Goal: Information Seeking & Learning: Learn about a topic

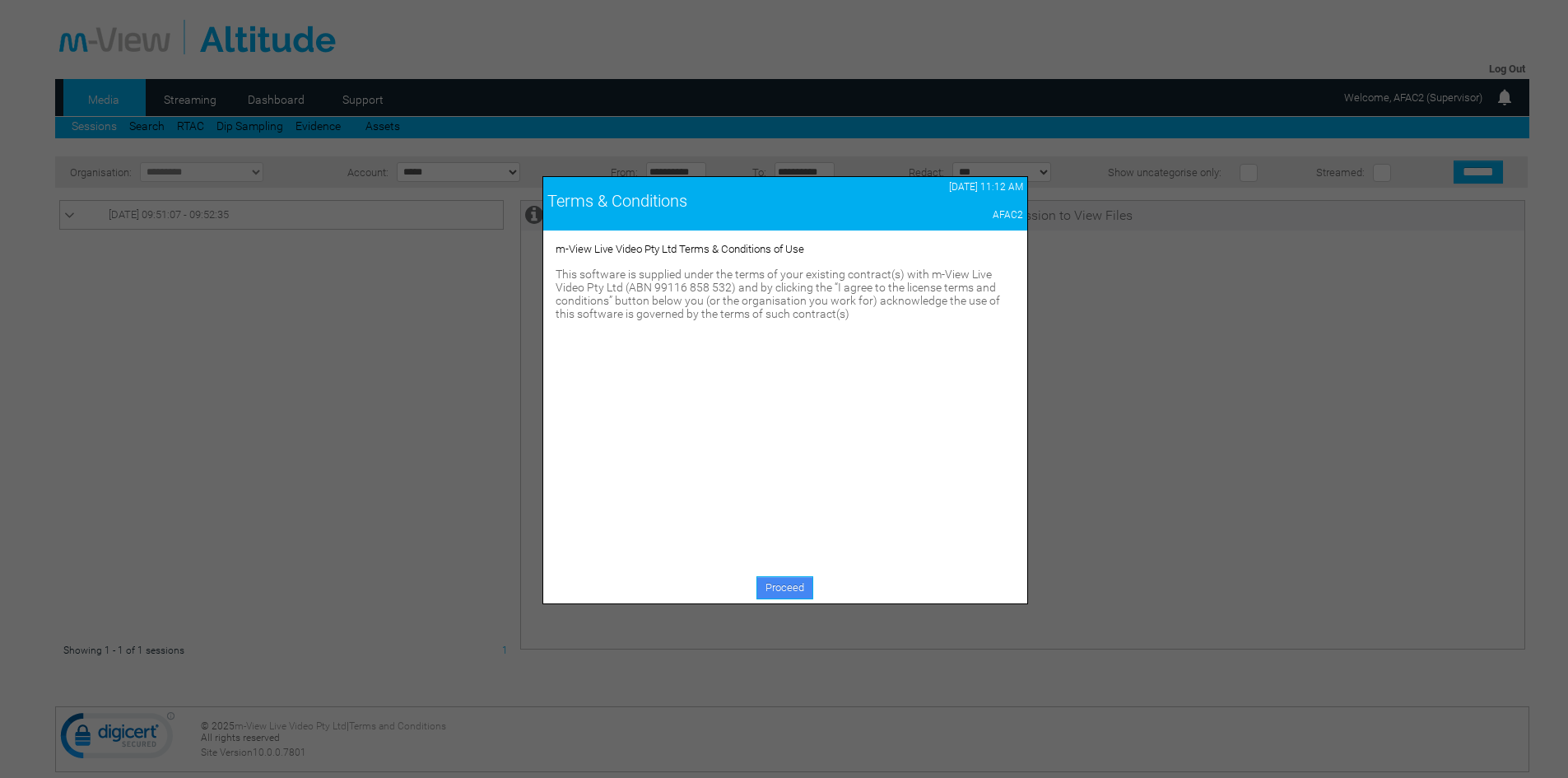
click at [777, 587] on link "Proceed" at bounding box center [785, 587] width 57 height 23
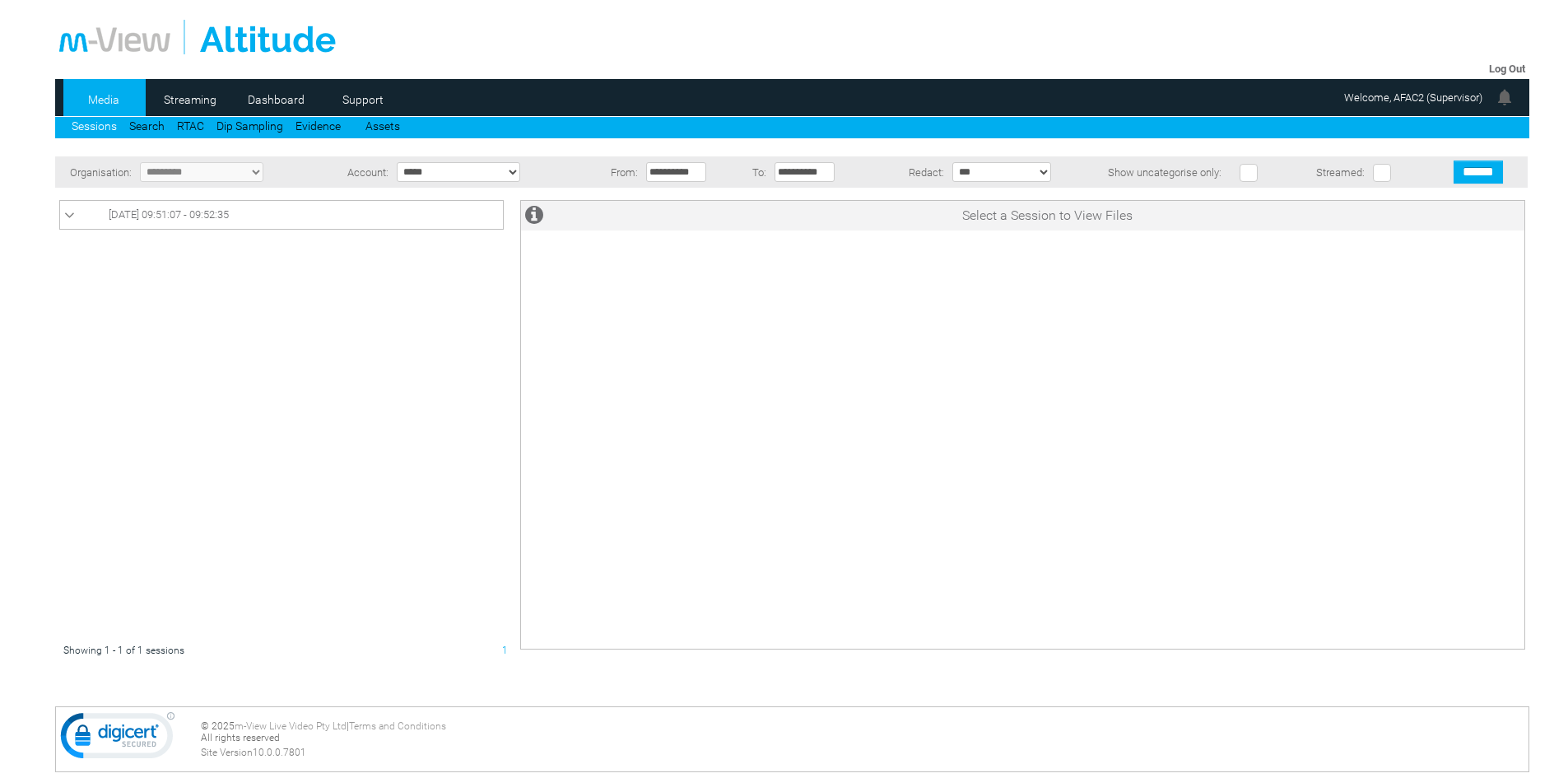
click at [94, 125] on link "Sessions" at bounding box center [94, 126] width 45 height 13
click at [103, 94] on link "Media" at bounding box center [103, 100] width 80 height 24
click at [1454, 160] on input "******" at bounding box center [1478, 172] width 49 height 23
click at [223, 216] on span "[DATE] 11:14:13 - 11:15:40" at bounding box center [168, 214] width 120 height 12
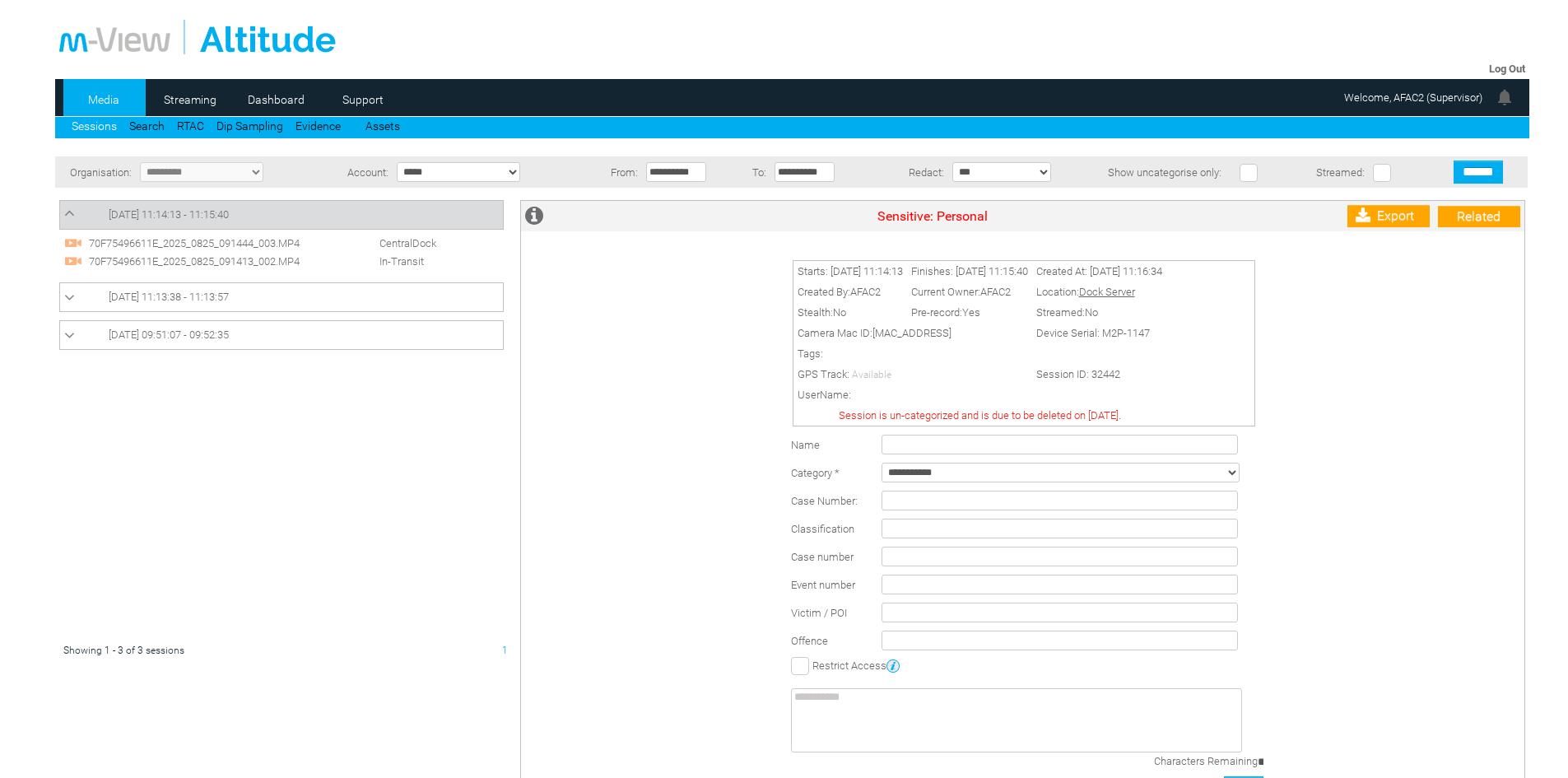
click at [198, 263] on span "70F75496611E_2025_0825_091413_002.MP4" at bounding box center [211, 261] width 251 height 12
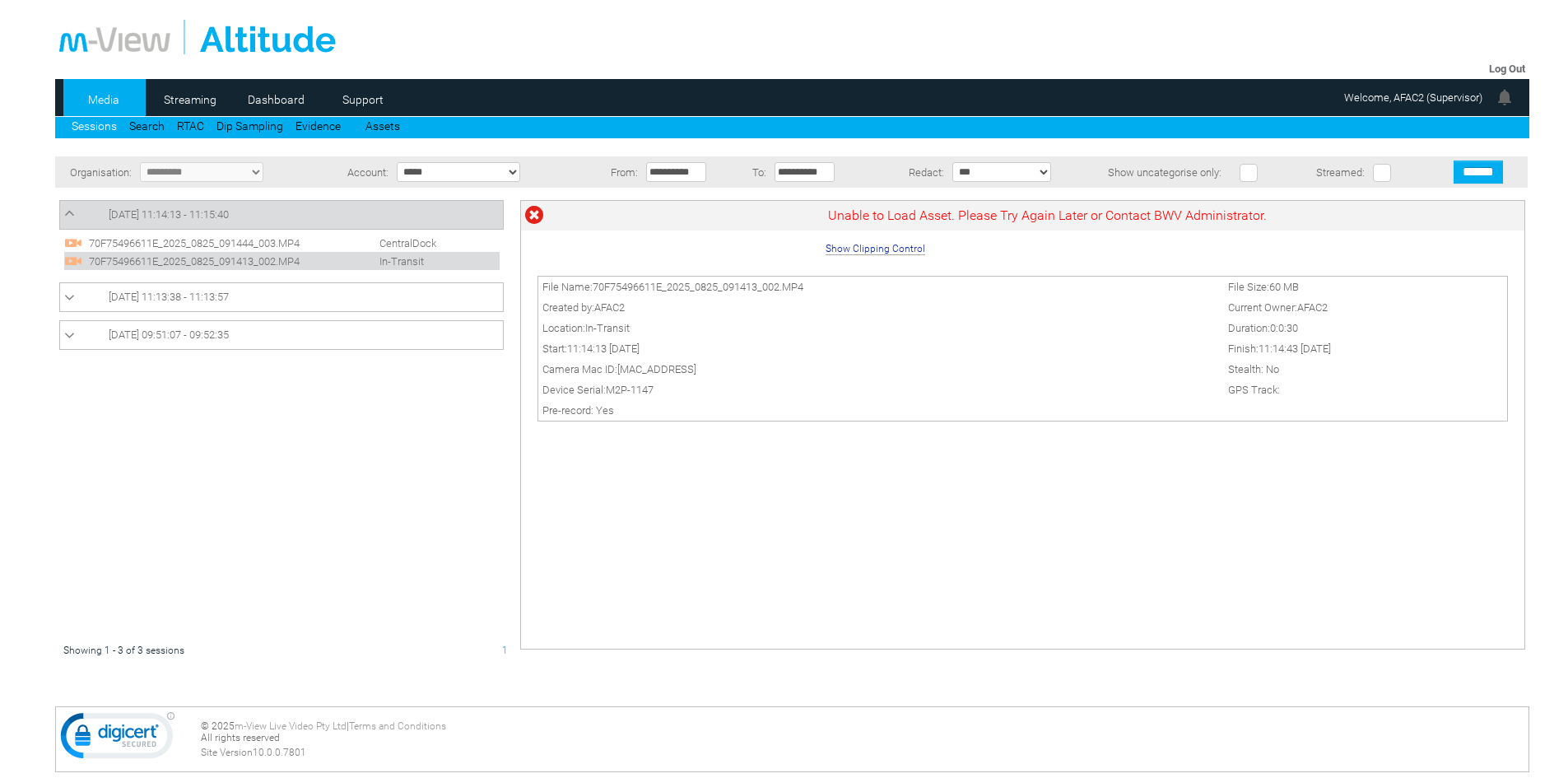
click at [70, 336] on icon at bounding box center [69, 335] width 10 height 16
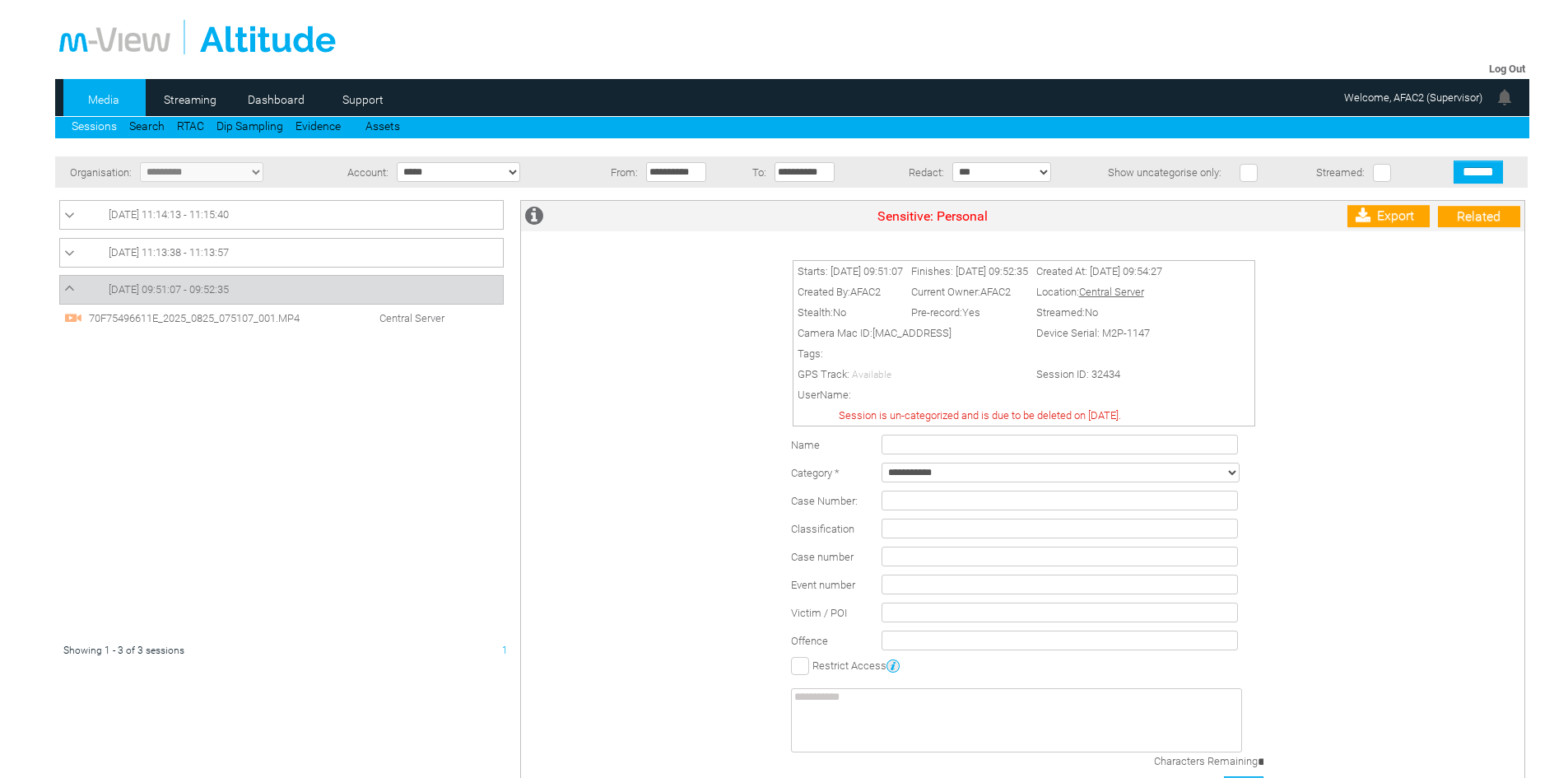
click at [152, 317] on span "70F75496611E_2025_0825_075107_001.MP4" at bounding box center [211, 318] width 251 height 12
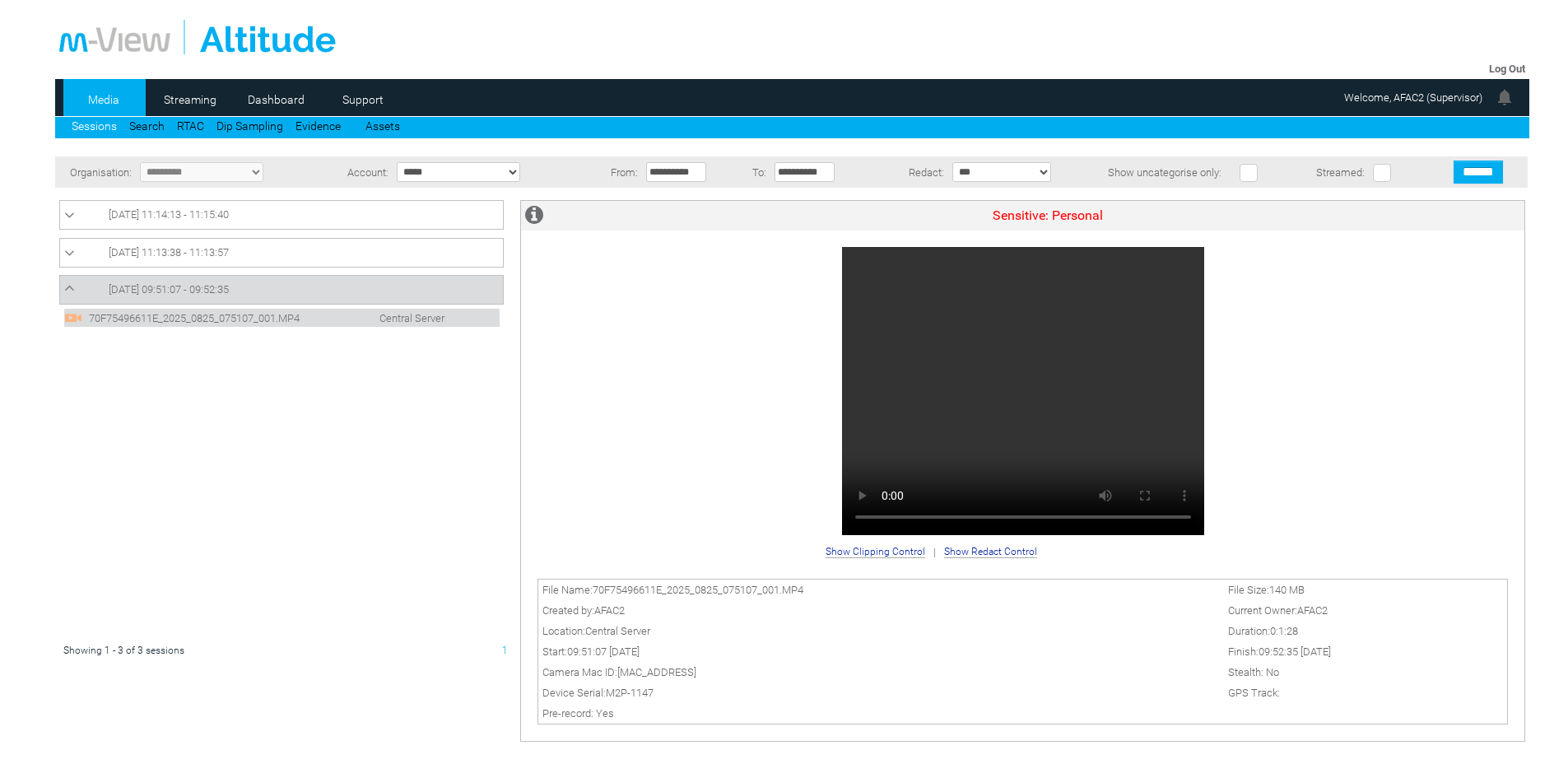
click at [1368, 477] on div "Sensitive: Personal" at bounding box center [1023, 369] width 1004 height 336
click at [68, 259] on icon at bounding box center [69, 253] width 10 height 16
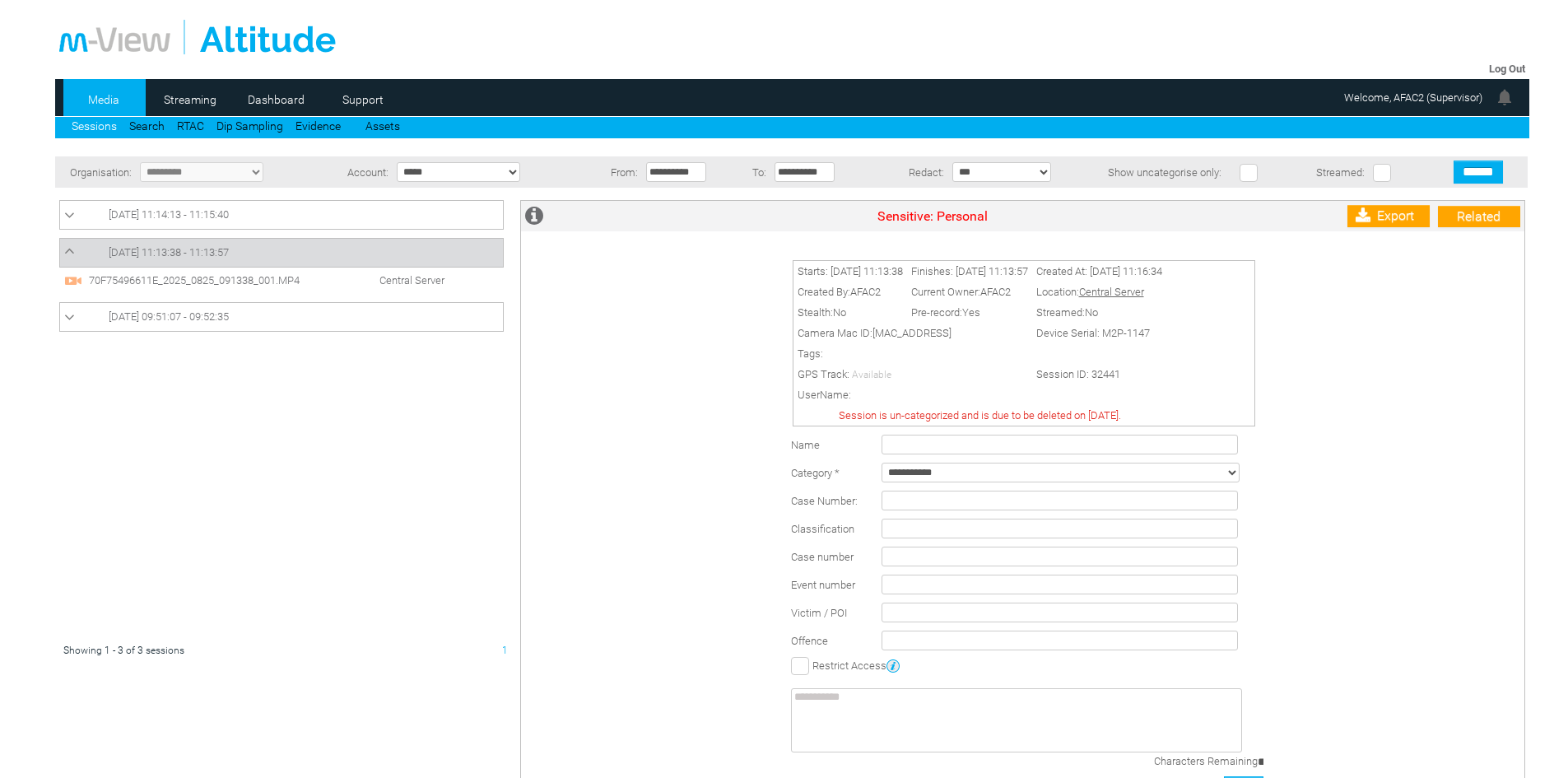
click at [205, 243] on link "[DATE] 11:13:38 - 11:13:57" at bounding box center [281, 252] width 434 height 20
click at [200, 243] on link "[DATE] 11:13:38 - 11:13:57" at bounding box center [281, 252] width 434 height 20
click at [205, 280] on span "70F75496611E_2025_0825_091338_001.MP4" at bounding box center [211, 280] width 251 height 12
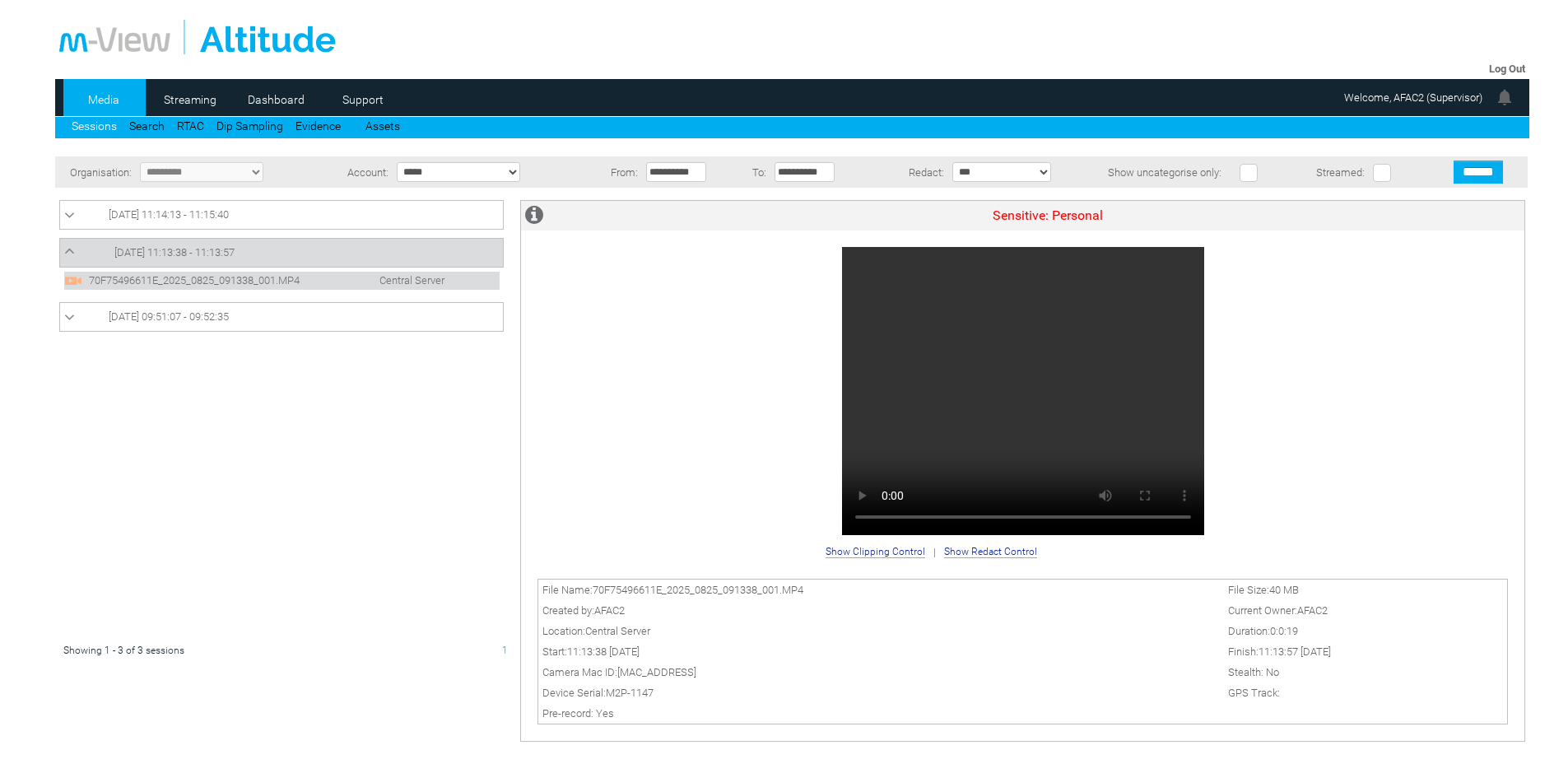
click at [67, 247] on icon at bounding box center [69, 250] width 10 height 16
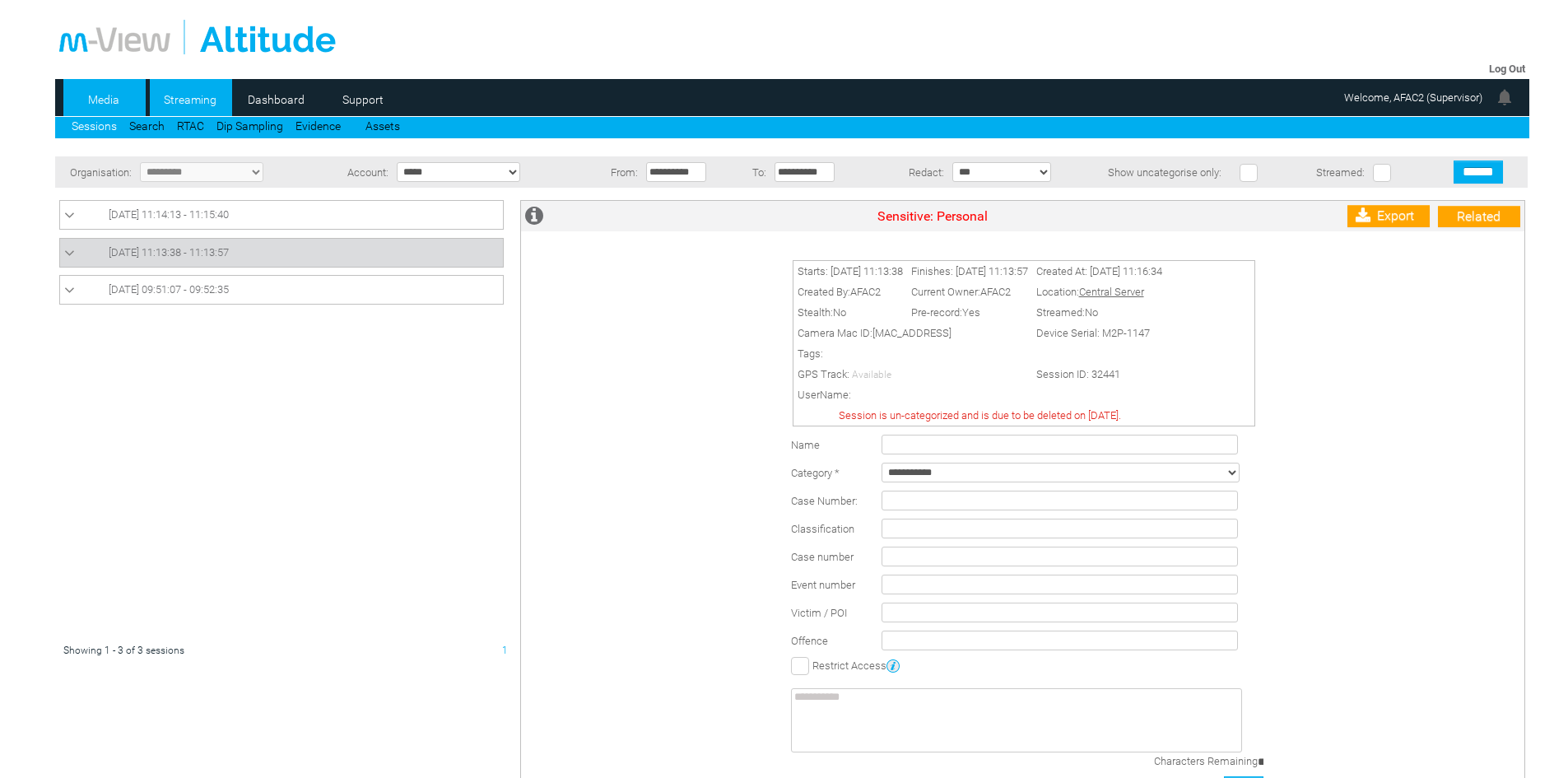
click at [198, 105] on link "Streaming" at bounding box center [190, 100] width 80 height 24
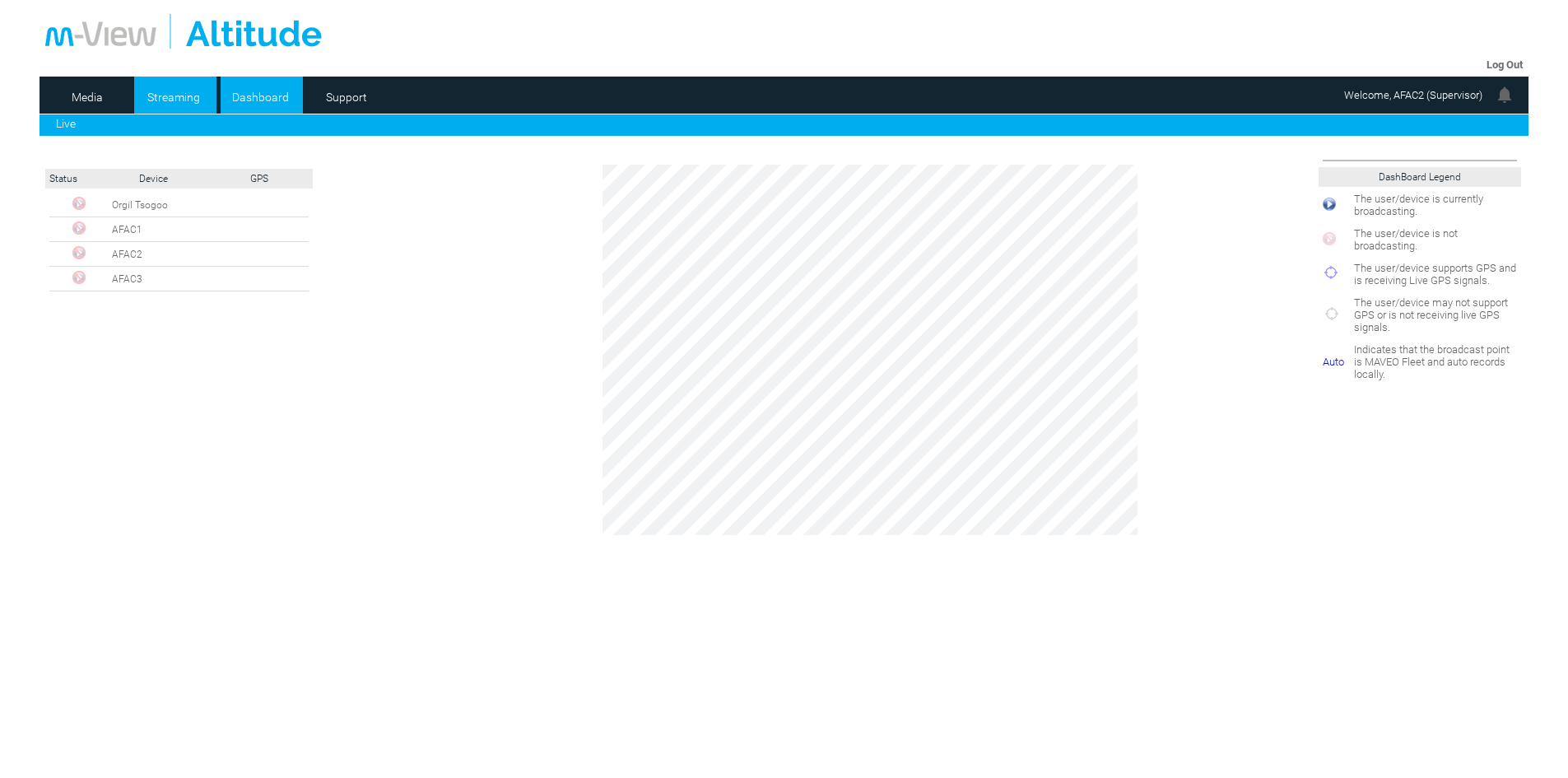
click at [260, 94] on link "Dashboard" at bounding box center [261, 97] width 80 height 24
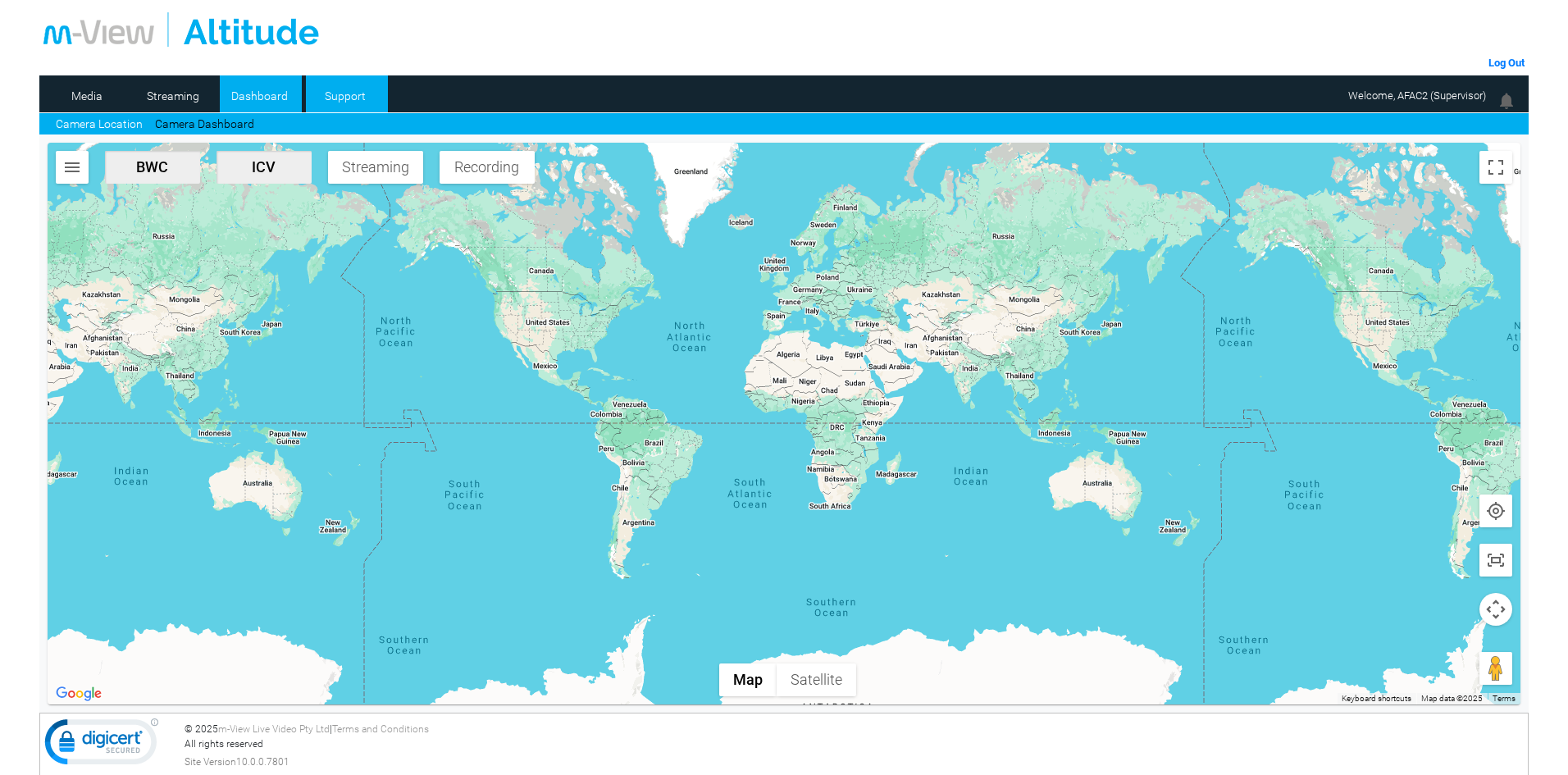
click at [344, 91] on link "Support" at bounding box center [345, 96] width 79 height 24
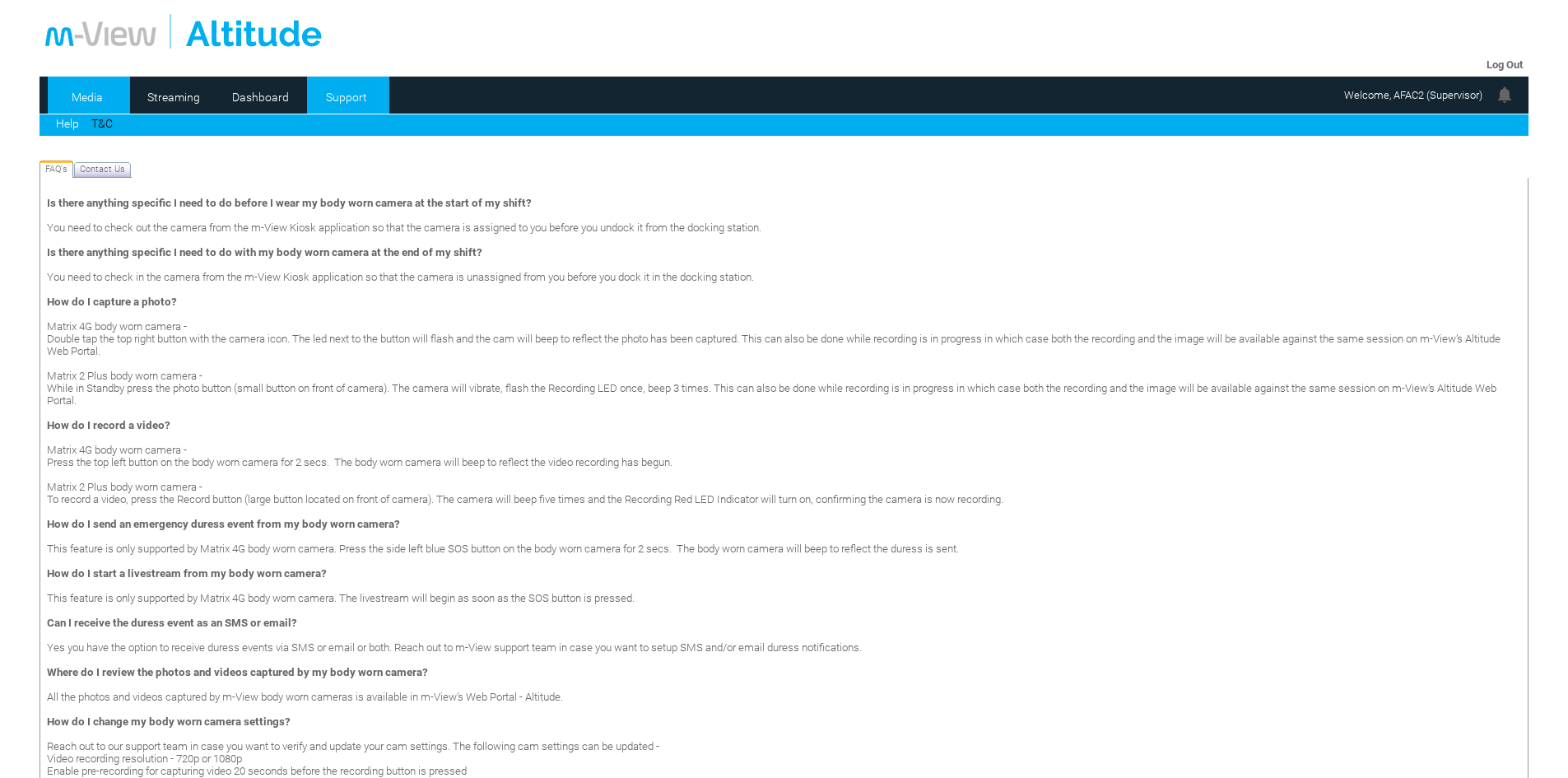
click at [93, 96] on link "Media" at bounding box center [88, 97] width 80 height 24
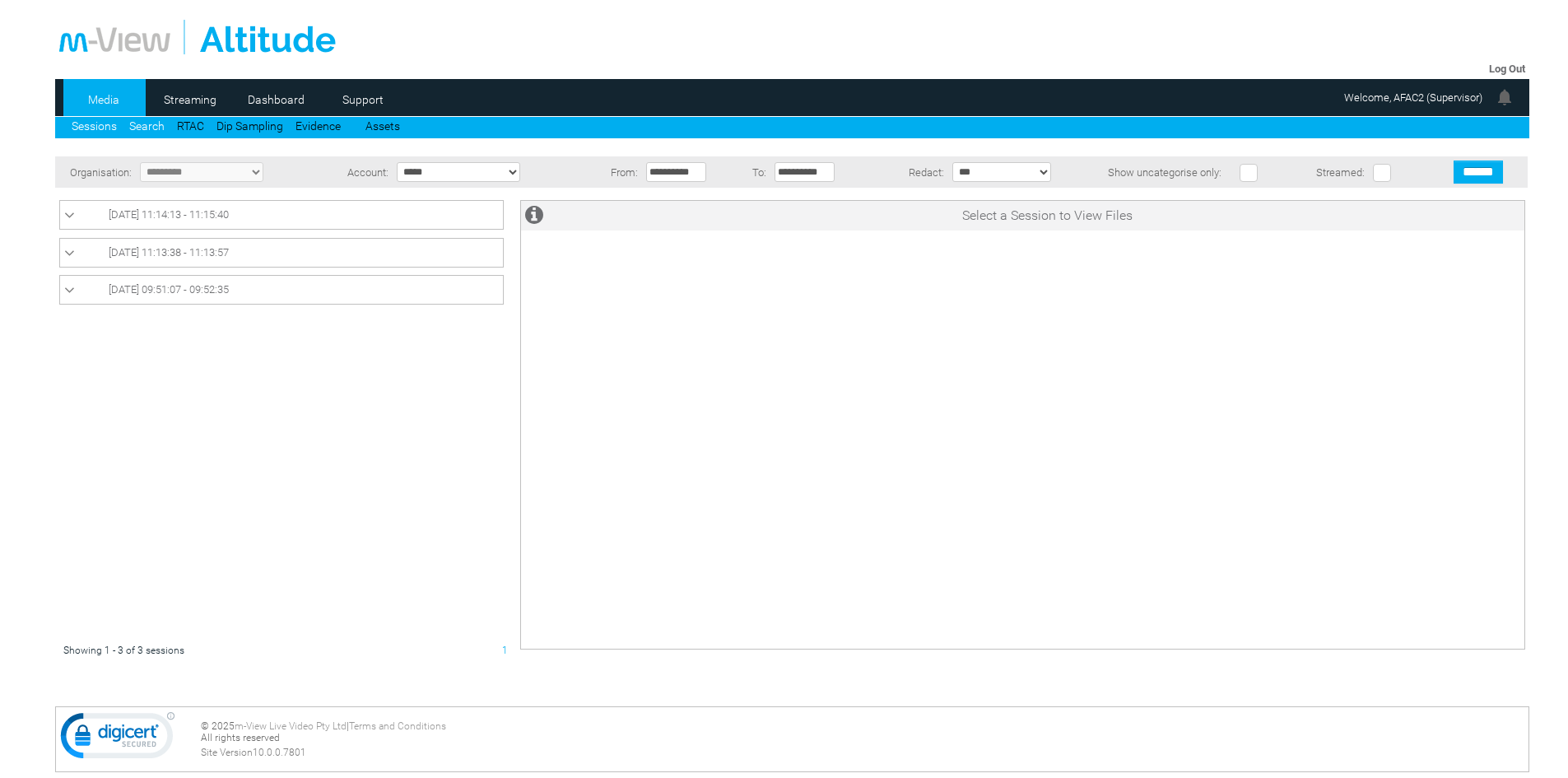
click at [150, 128] on link "Search" at bounding box center [146, 126] width 36 height 13
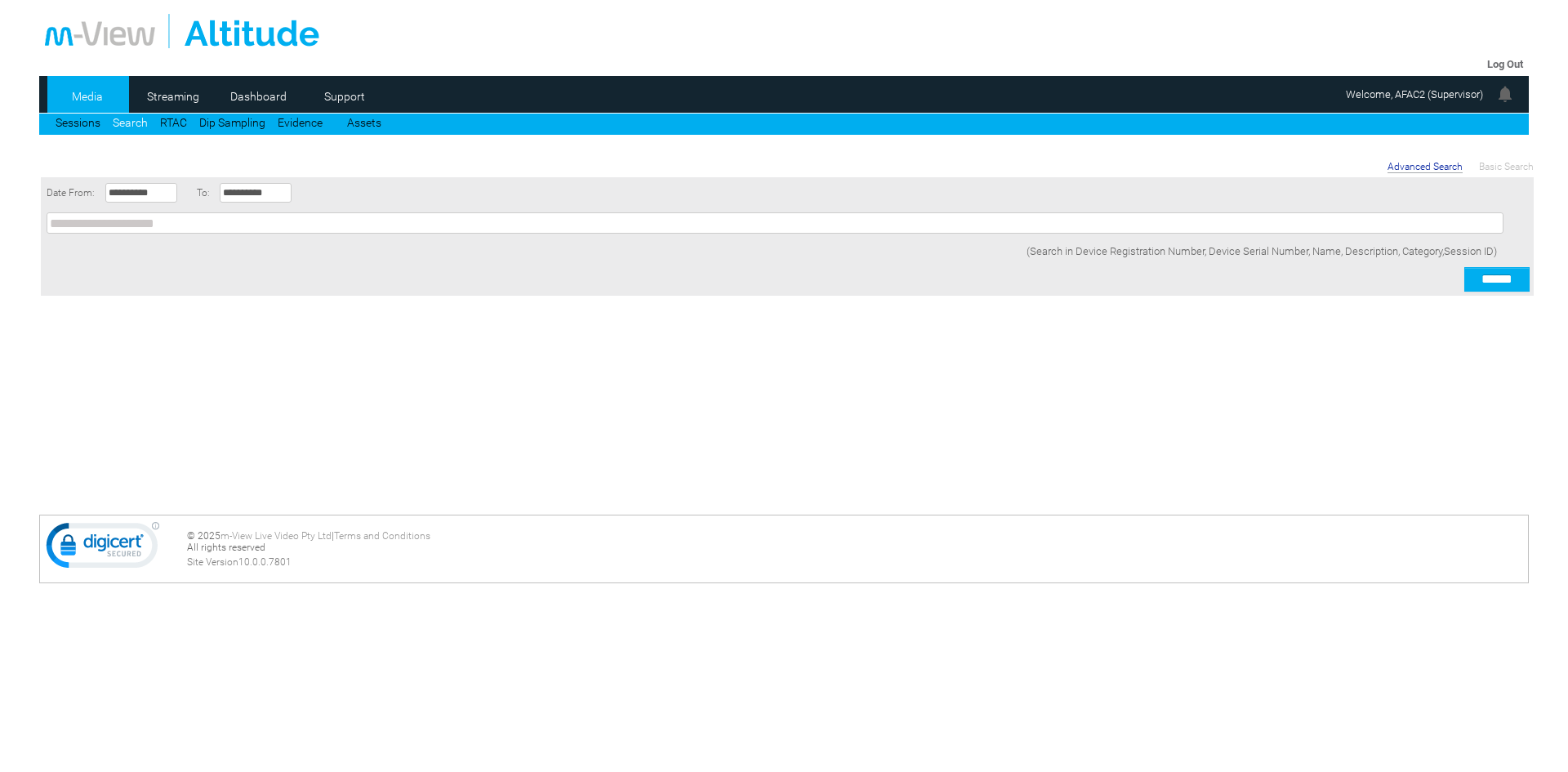
click at [192, 122] on div at bounding box center [784, 386] width 1568 height 772
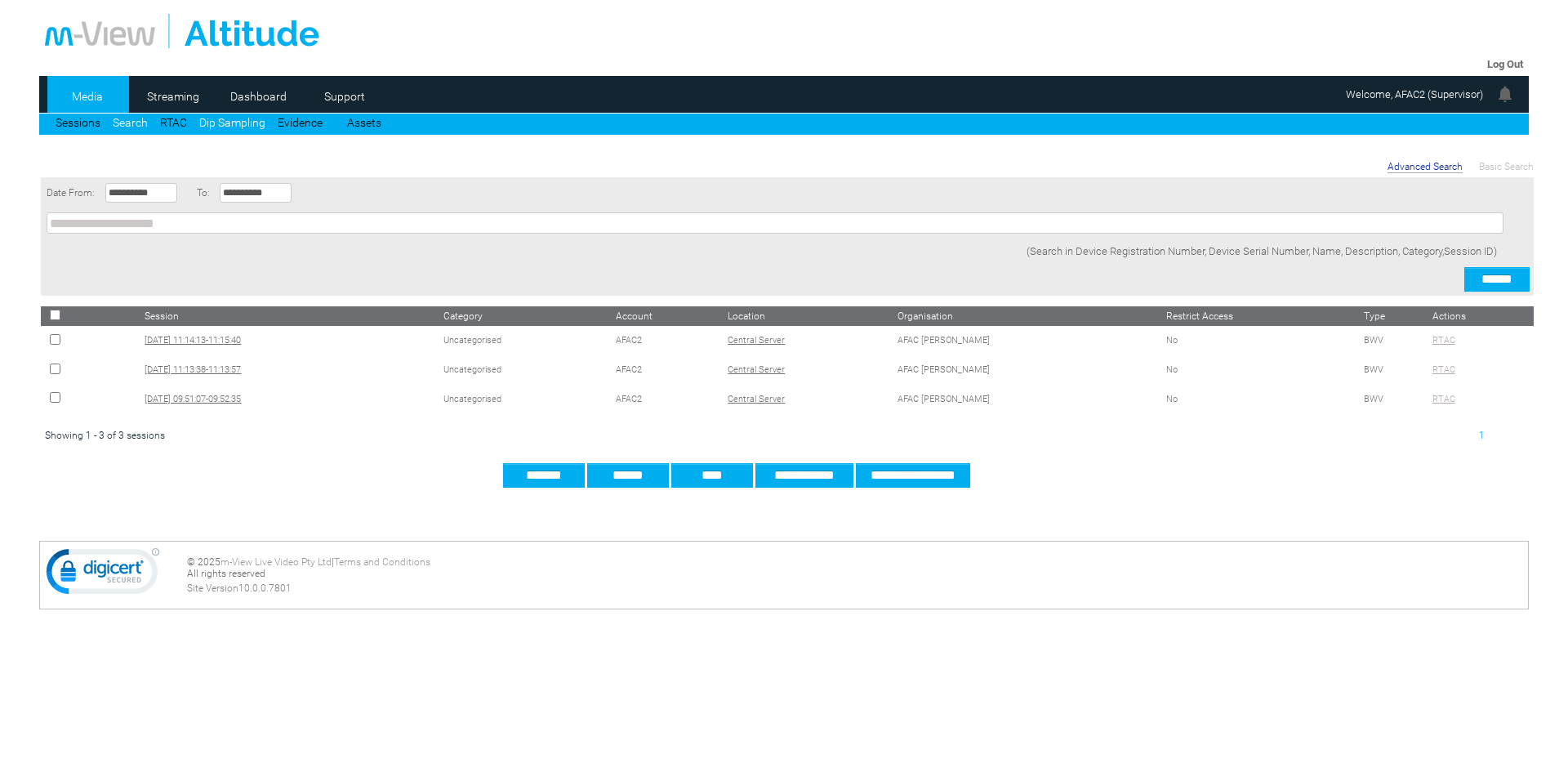
click at [233, 126] on link "Dip Sampling" at bounding box center [232, 122] width 66 height 13
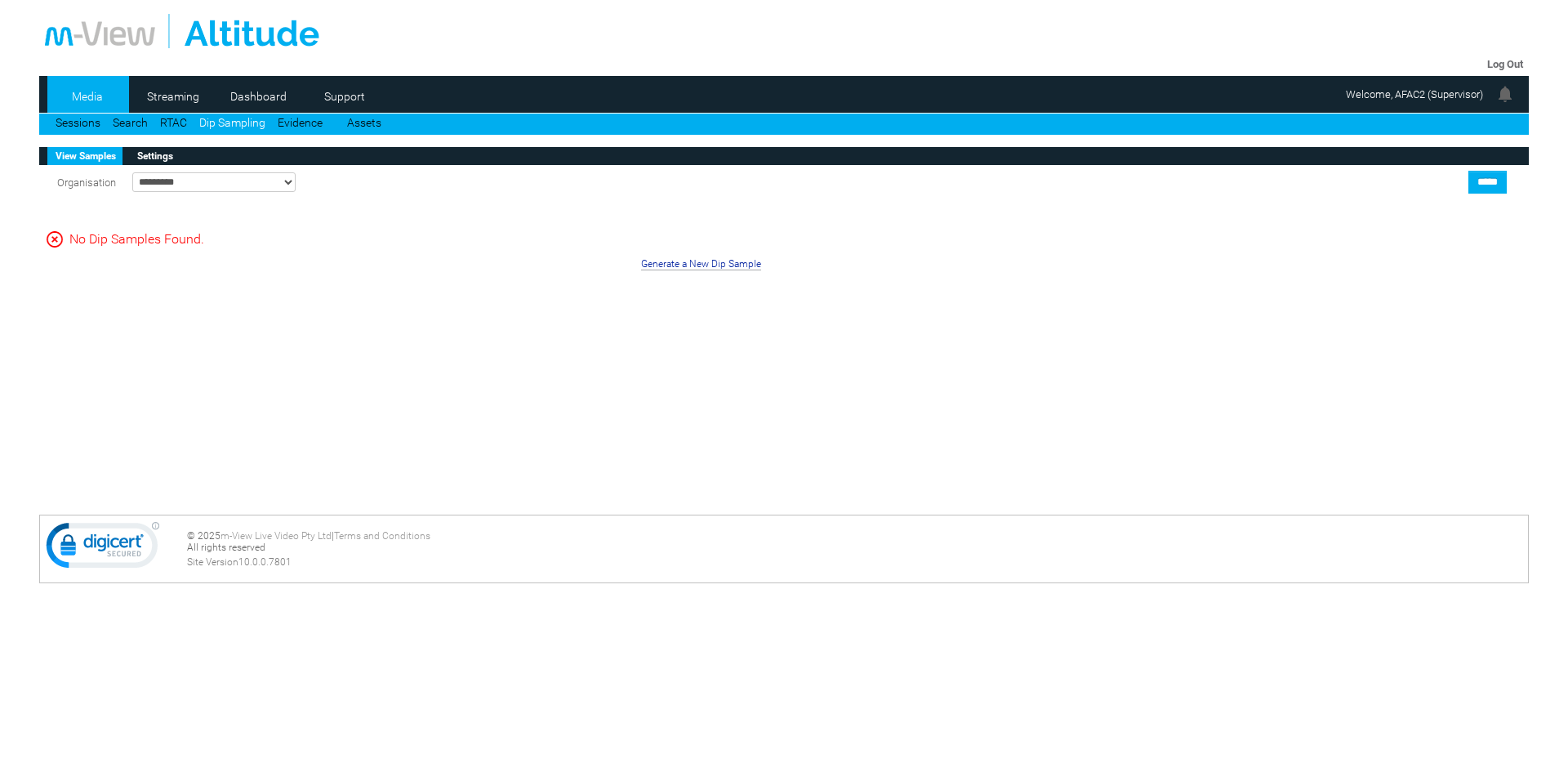
click at [296, 122] on link "Evidence" at bounding box center [300, 122] width 45 height 13
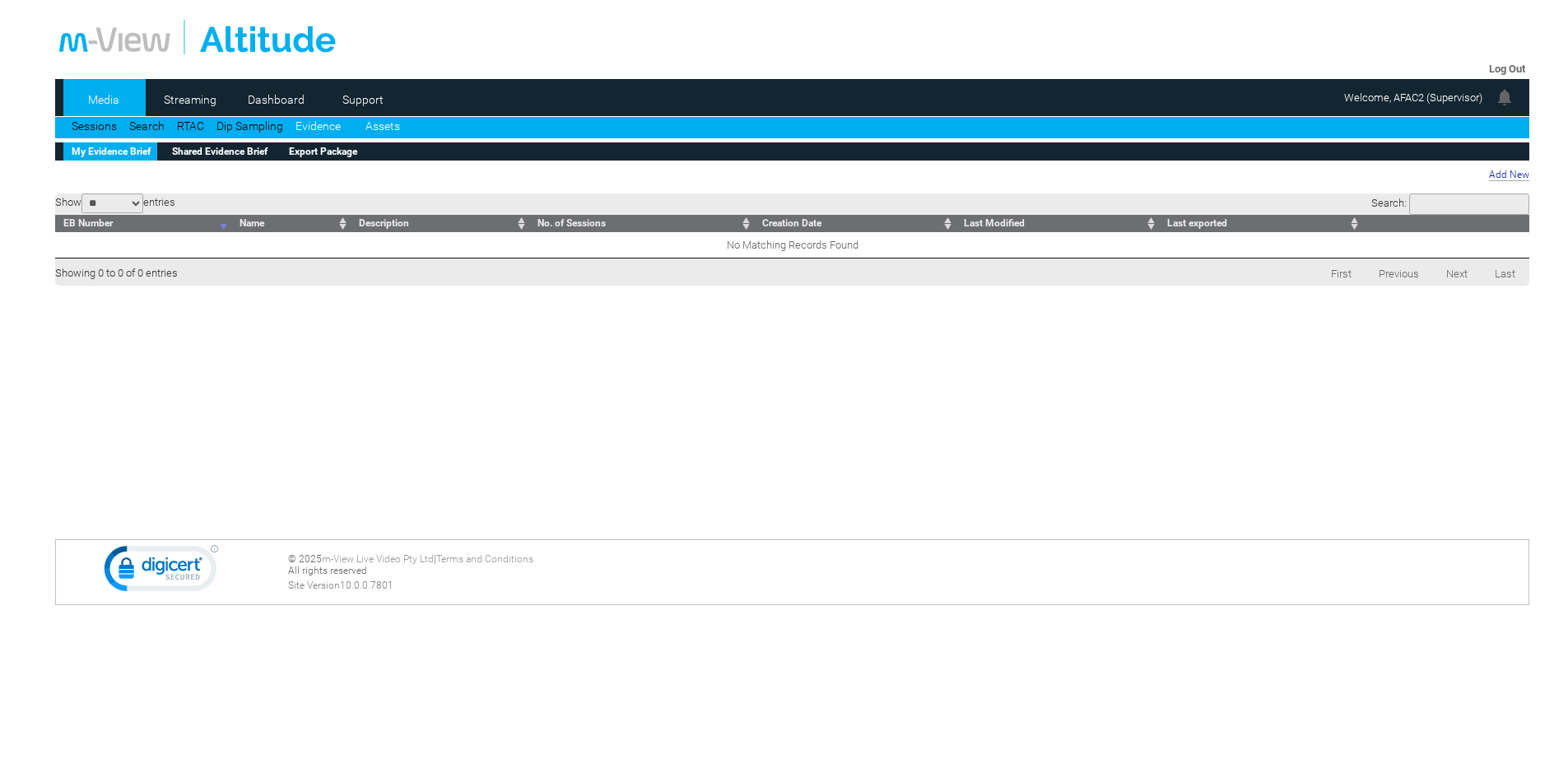
click at [376, 124] on link "Assets" at bounding box center [383, 126] width 35 height 13
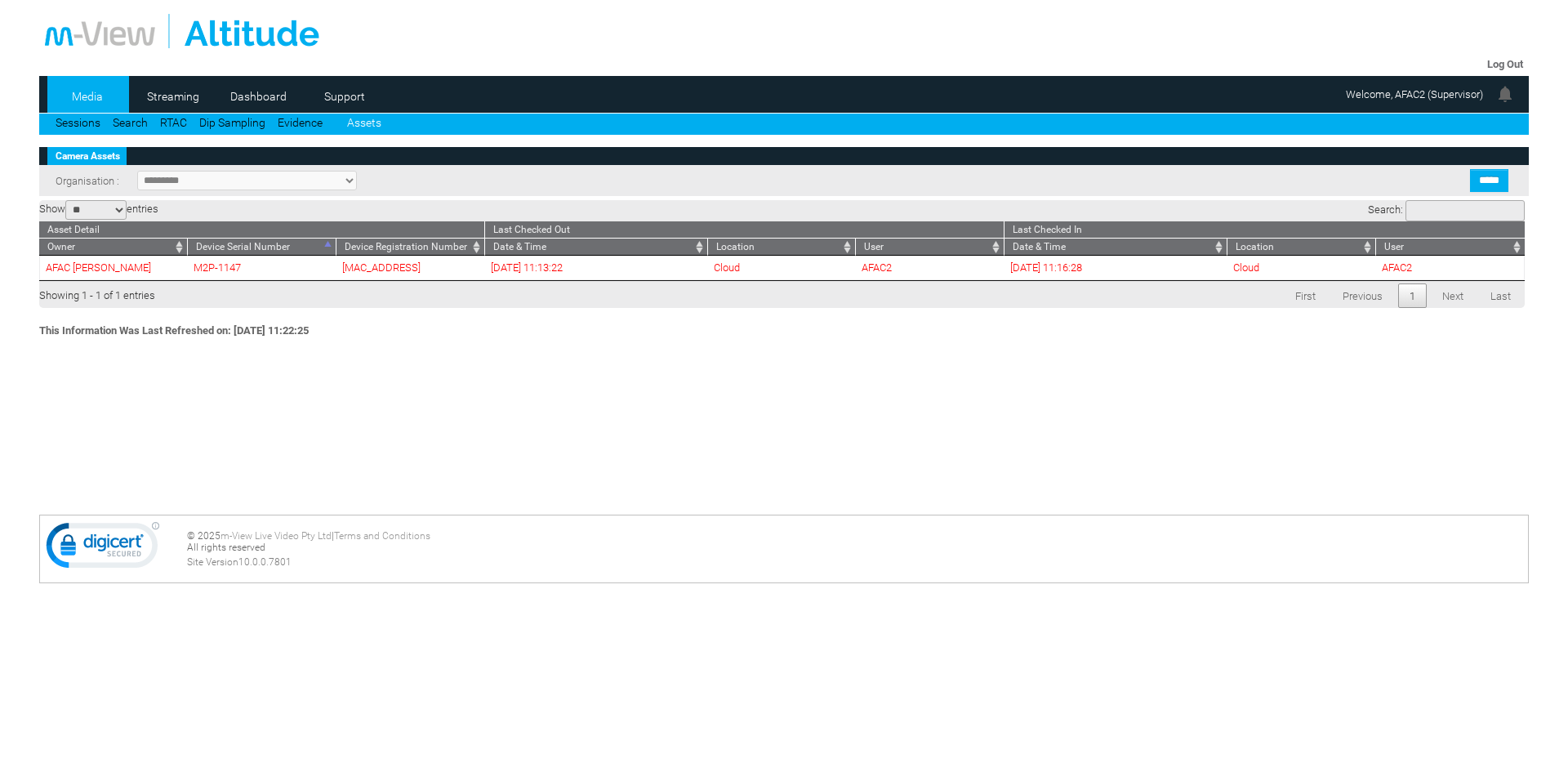
select select "**"
click at [73, 122] on link "Sessions" at bounding box center [78, 122] width 45 height 13
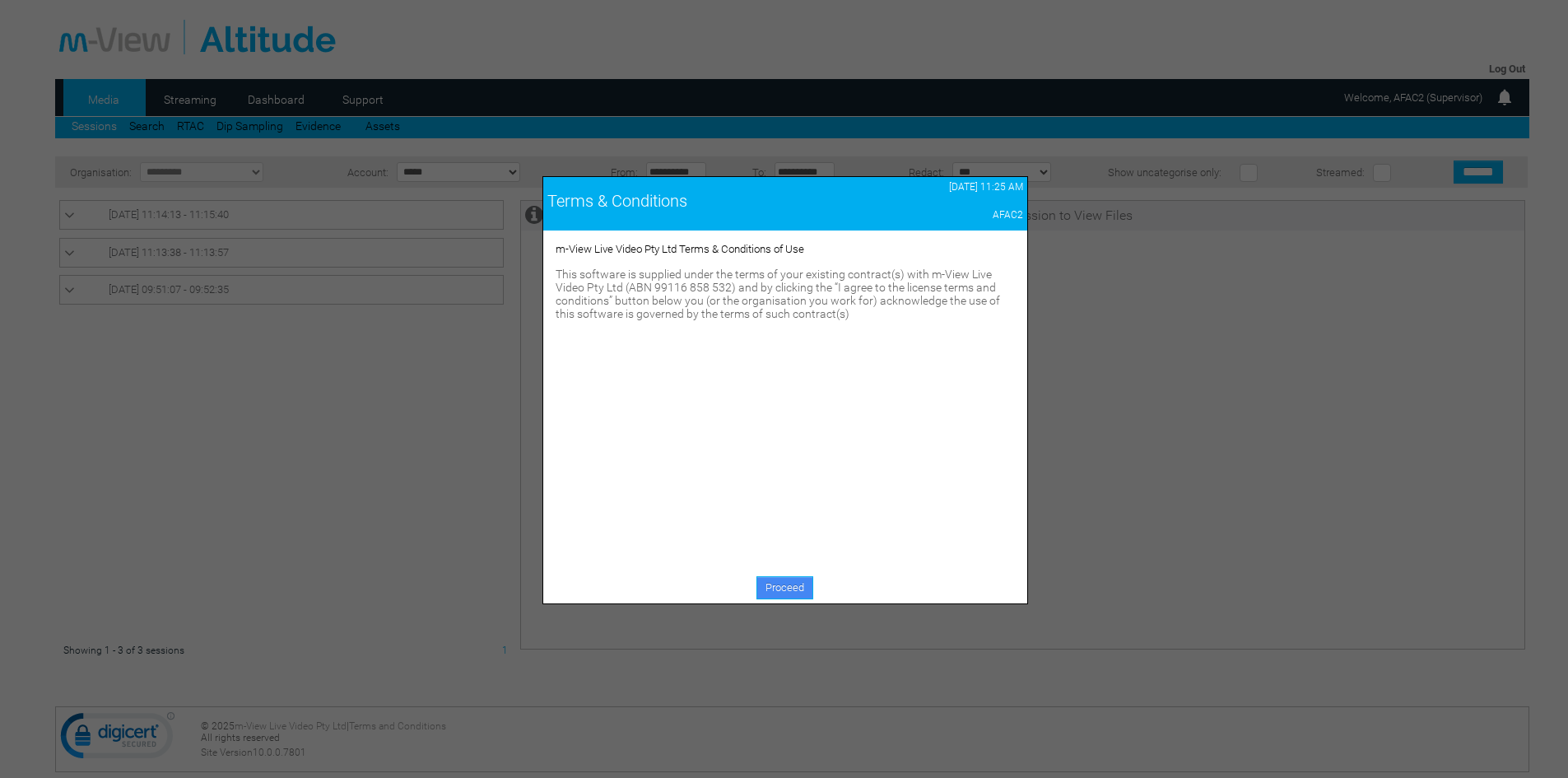
click at [802, 581] on link "Proceed" at bounding box center [785, 587] width 57 height 23
